Goal: Communication & Community: Connect with others

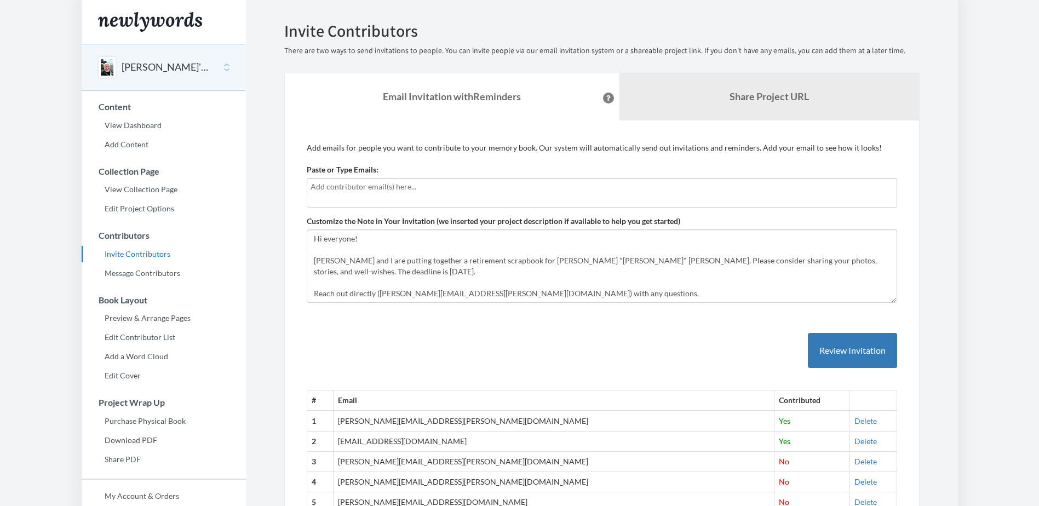
click at [413, 191] on input "text" at bounding box center [602, 187] width 583 height 12
click at [372, 181] on input "text" at bounding box center [602, 187] width 583 height 12
click at [367, 167] on label "Paste or Type Emails:" at bounding box center [343, 169] width 72 height 11
click at [0, 0] on input "Paste or Type Emails:" at bounding box center [0, 0] width 0 height 0
click at [353, 193] on div at bounding box center [602, 193] width 591 height 30
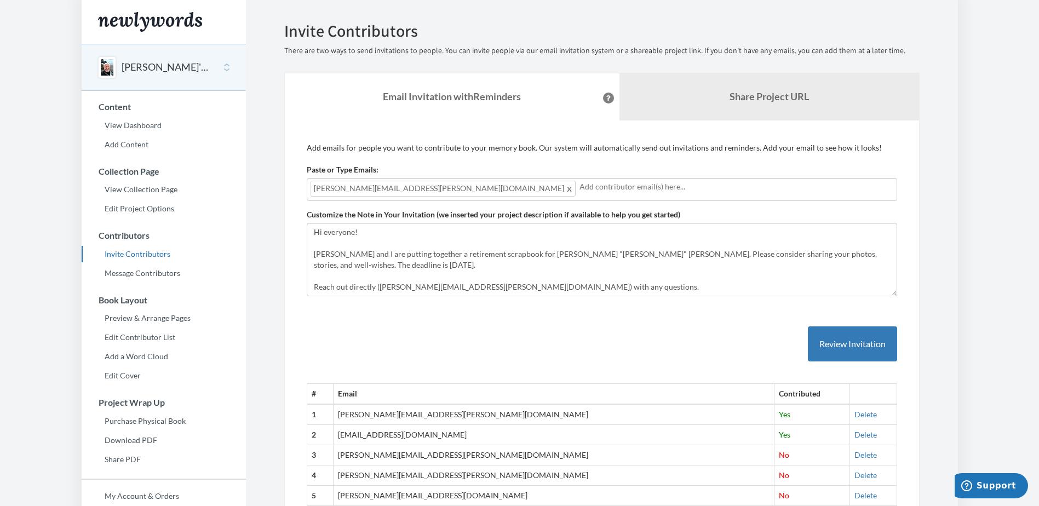
click at [412, 167] on div "Paste or Type Emails: [PERSON_NAME][EMAIL_ADDRESS][PERSON_NAME][DOMAIN_NAME] [P…" at bounding box center [602, 182] width 591 height 37
click at [838, 339] on button "Review Invitation" at bounding box center [852, 345] width 89 height 36
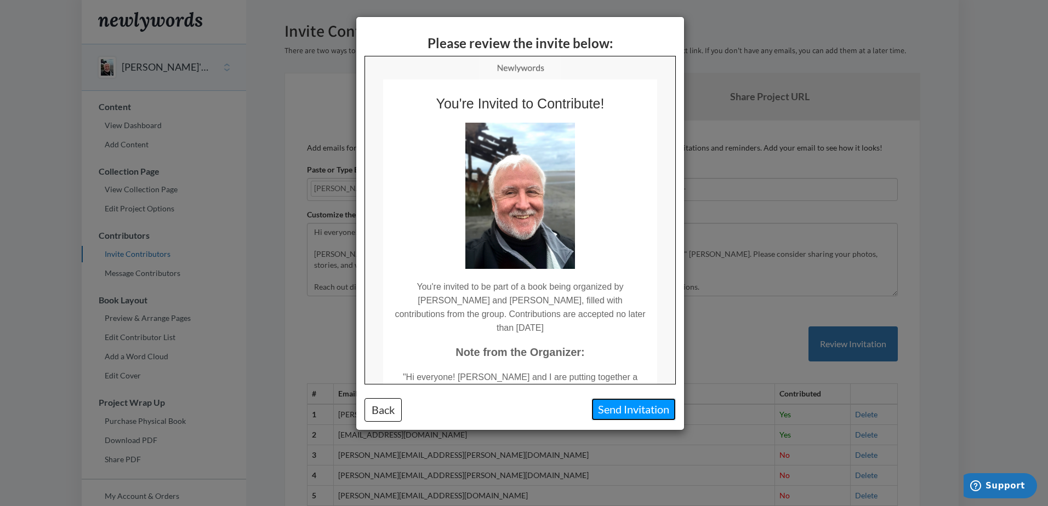
click at [638, 410] on button "Send Invitation" at bounding box center [633, 409] width 84 height 22
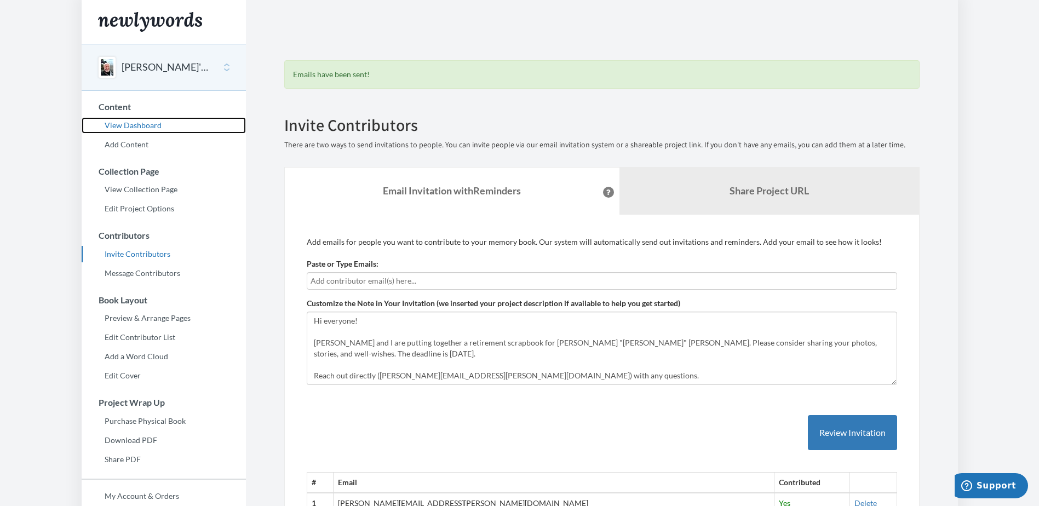
click at [157, 125] on link "View Dashboard" at bounding box center [164, 125] width 164 height 16
